Goal: Navigation & Orientation: Find specific page/section

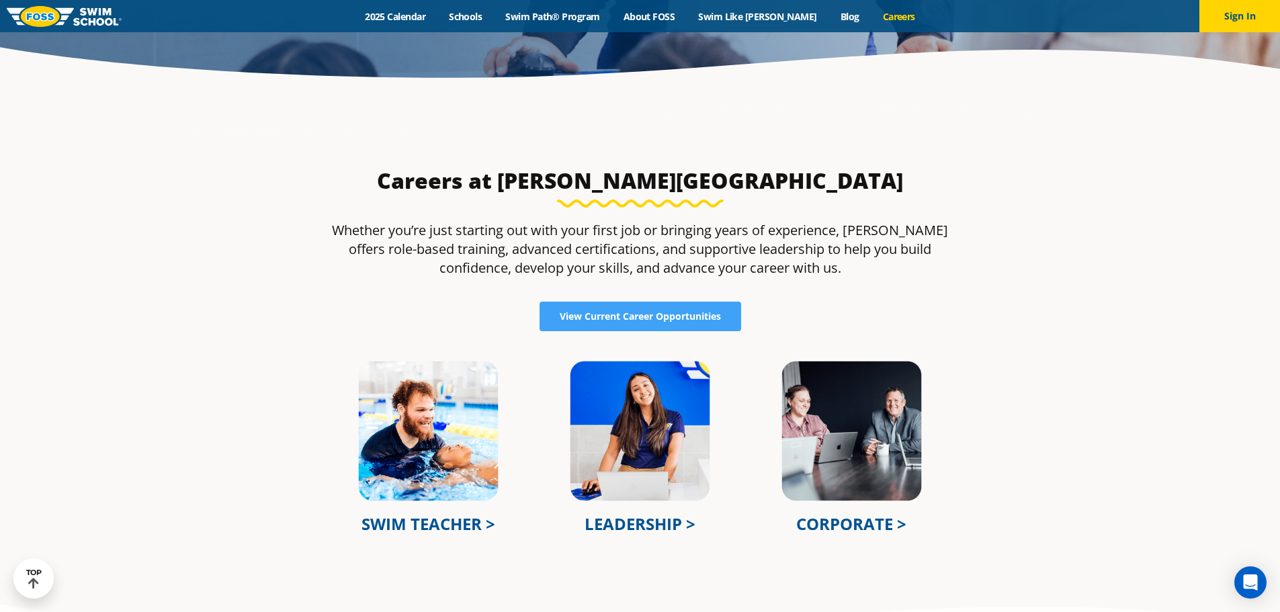
scroll to position [605, 0]
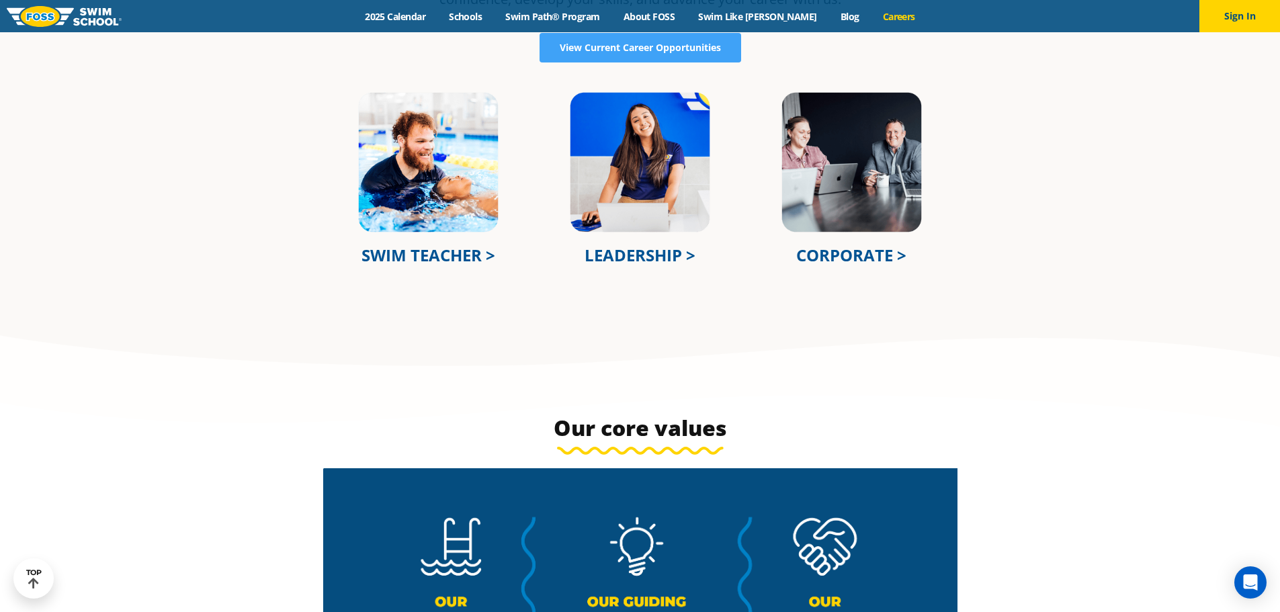
click at [875, 253] on link "CORPORATE >" at bounding box center [851, 255] width 110 height 22
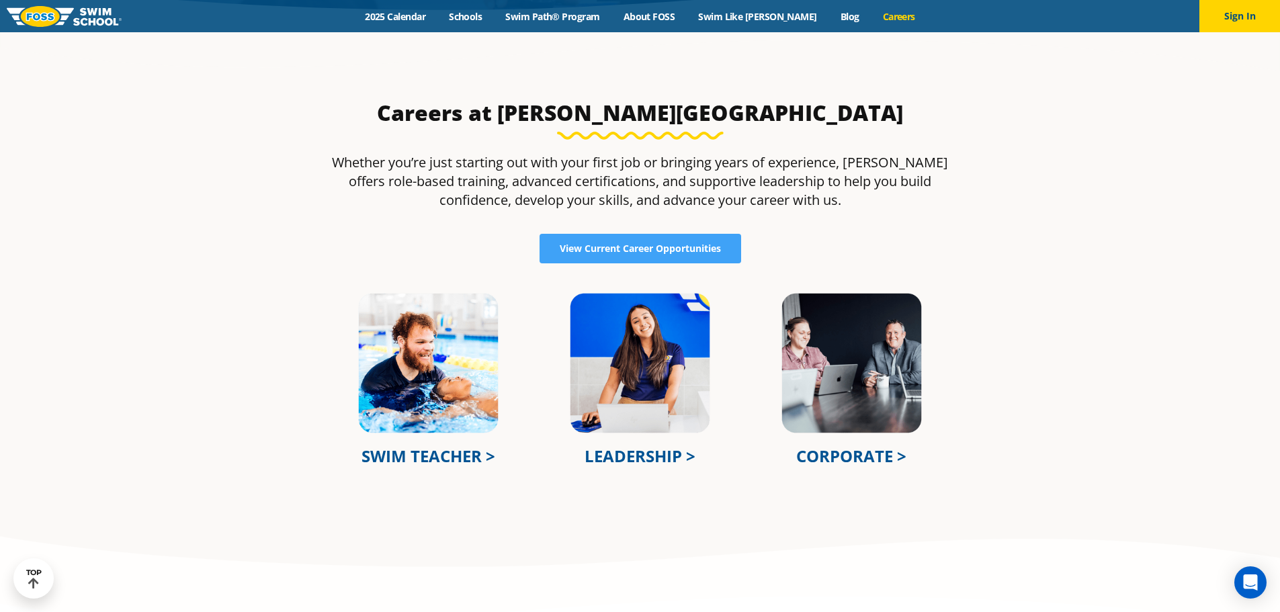
scroll to position [269, 0]
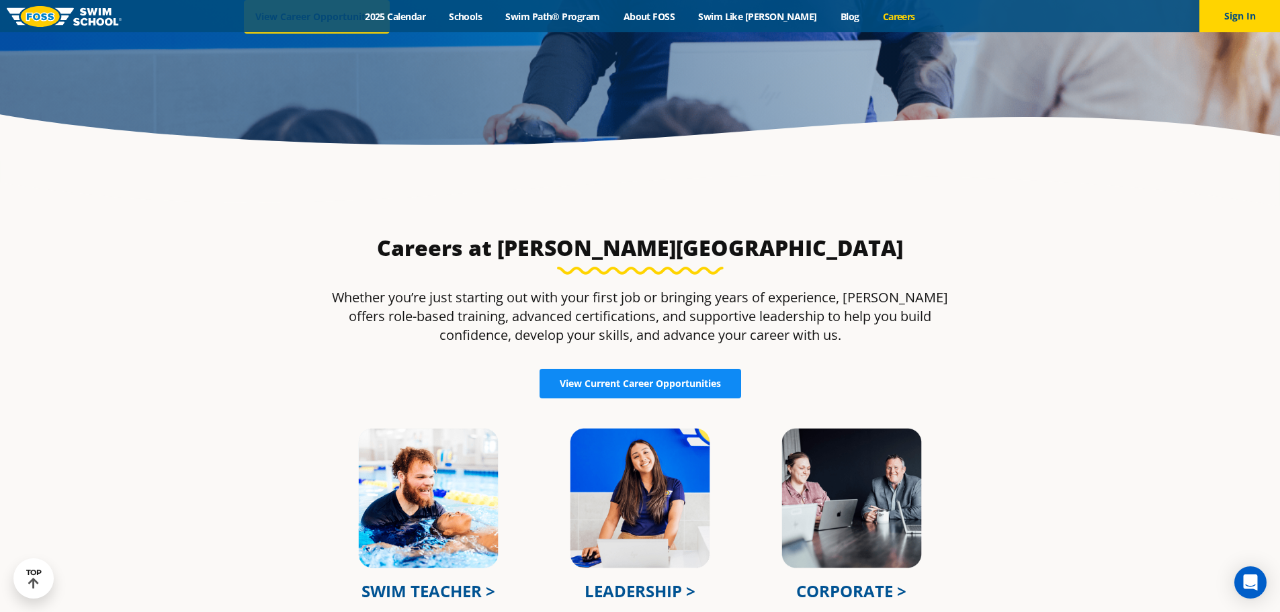
click at [588, 388] on span "View Current Career Opportunities" at bounding box center [640, 383] width 161 height 9
